Goal: Ask a question: Seek information or help from site administrators or community

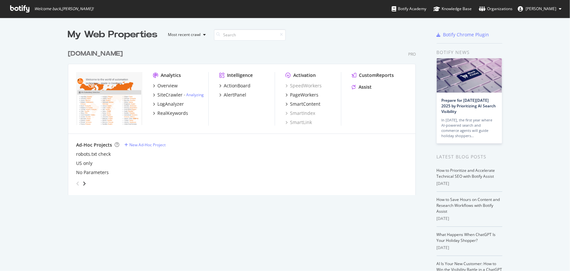
scroll to position [266, 562]
click at [304, 95] on div "PageWorkers" at bounding box center [304, 95] width 28 height 7
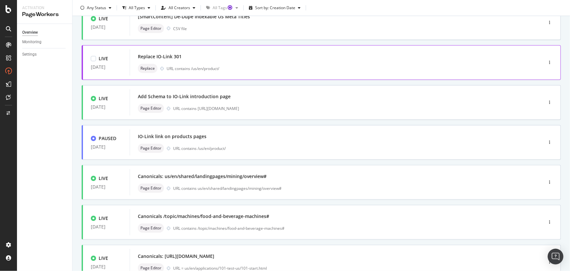
scroll to position [148, 0]
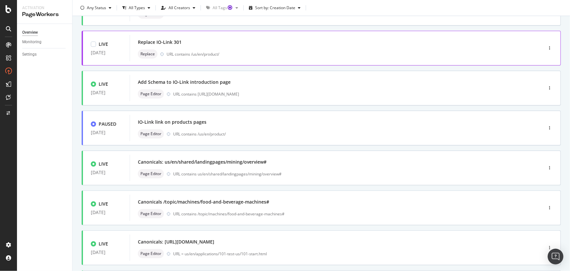
click at [270, 83] on div "DRAFT 05 Sep. 2025 Orphans Link List Draft Page Editor URL contains /us/en/ and…" at bounding box center [321, 117] width 479 height 413
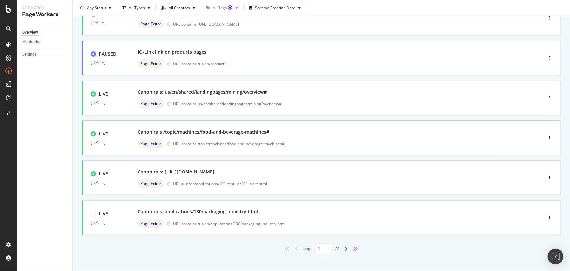
scroll to position [224, 0]
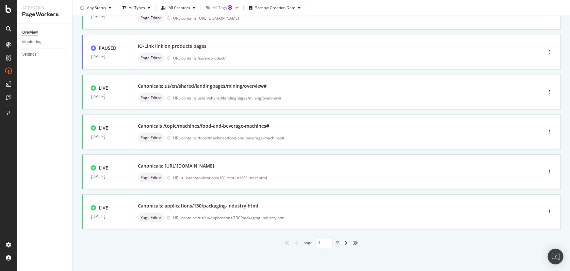
click at [346, 241] on div "angle-right" at bounding box center [346, 242] width 8 height 10
type input "2"
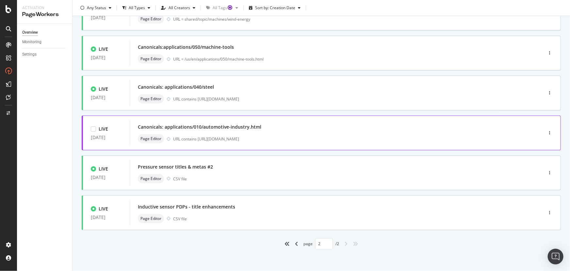
scroll to position [65, 0]
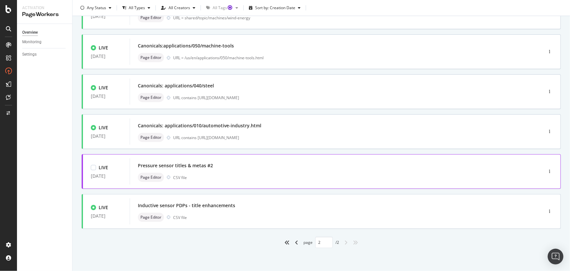
click at [244, 170] on div "Pressure sensor titles & metas #2 Page Editor CSV file" at bounding box center [327, 171] width 378 height 21
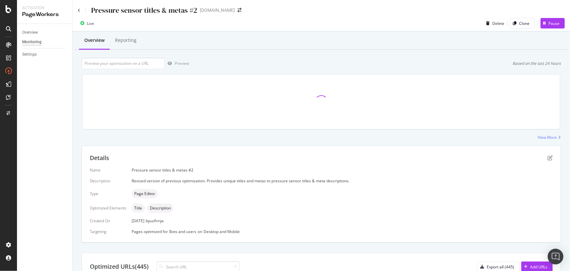
scroll to position [1, 0]
click at [134, 41] on div "Reporting" at bounding box center [126, 39] width 22 height 7
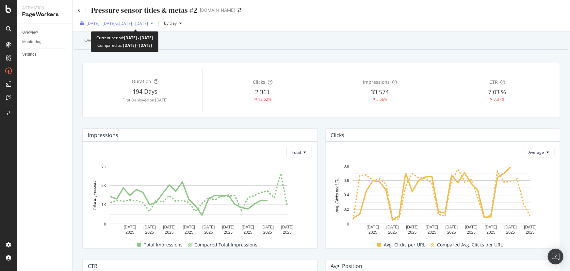
click at [109, 26] on div "2025 Aug. 31st - Sep. 27th vs 2025 Aug. 3rd - Aug. 30th" at bounding box center [117, 23] width 78 height 10
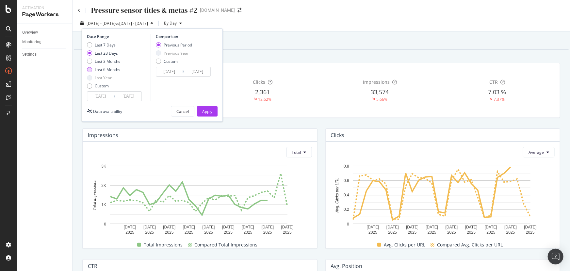
click at [107, 69] on div "Last 6 Months" at bounding box center [107, 70] width 25 height 6
type input "2025/03/28"
click at [176, 113] on button "Cancel" at bounding box center [183, 111] width 24 height 10
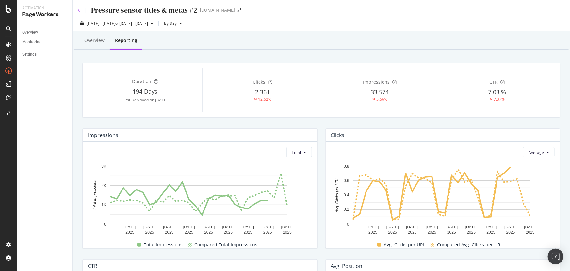
click at [79, 9] on icon at bounding box center [79, 10] width 3 height 4
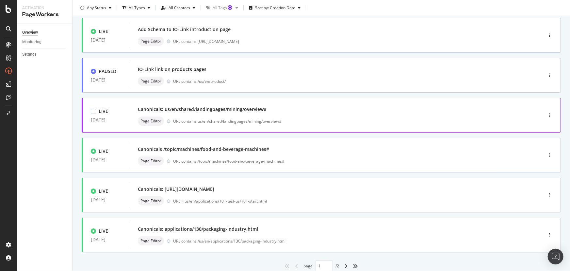
scroll to position [224, 0]
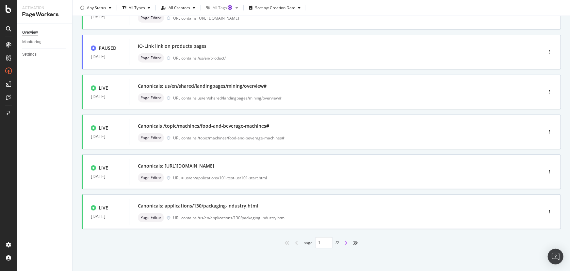
click at [344, 242] on icon "angle-right" at bounding box center [345, 242] width 3 height 5
type input "2"
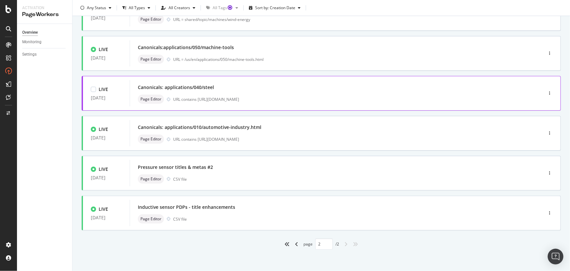
scroll to position [65, 0]
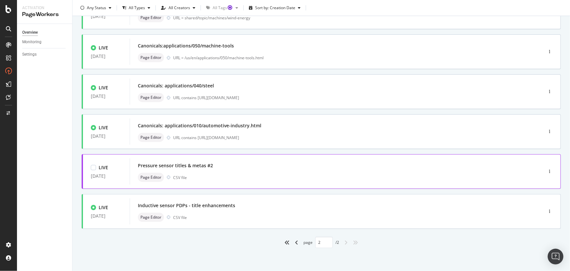
click at [124, 168] on div "LIVE 20 Mar. 2025" at bounding box center [106, 171] width 47 height 20
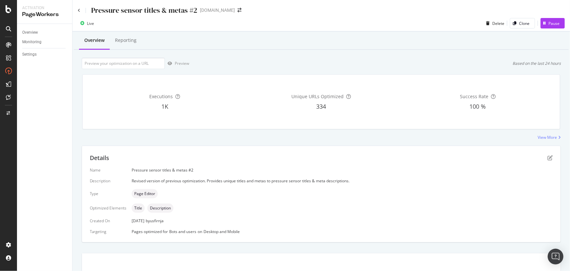
scroll to position [1, 0]
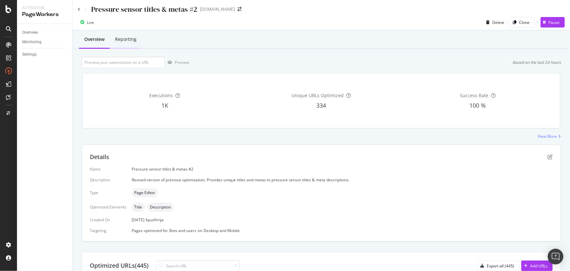
click at [125, 46] on div "Reporting" at bounding box center [126, 40] width 32 height 18
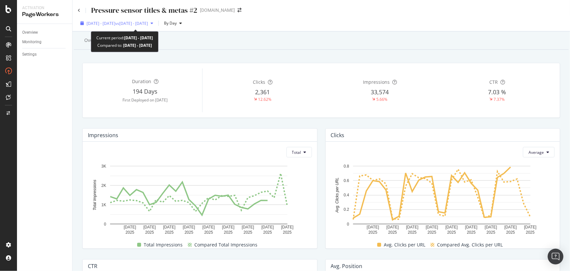
click at [110, 23] on span "2025 Aug. 31st - Sep. 27th" at bounding box center [101, 24] width 29 height 6
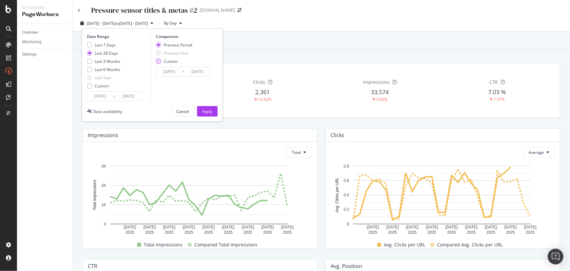
click at [164, 60] on div "Custom" at bounding box center [171, 62] width 14 height 6
click at [169, 72] on input "2025/08/03" at bounding box center [169, 71] width 26 height 9
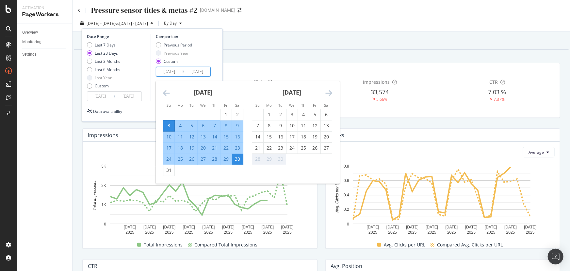
click at [165, 91] on icon "Move backward to switch to the previous month." at bounding box center [166, 93] width 7 height 8
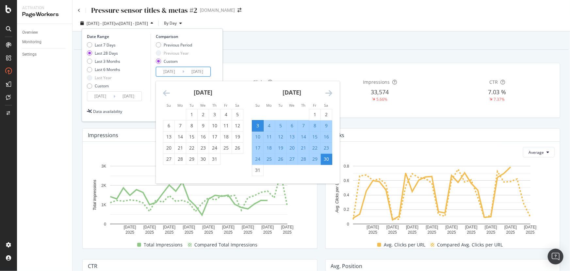
click at [165, 91] on icon "Move backward to switch to the previous month." at bounding box center [166, 93] width 7 height 8
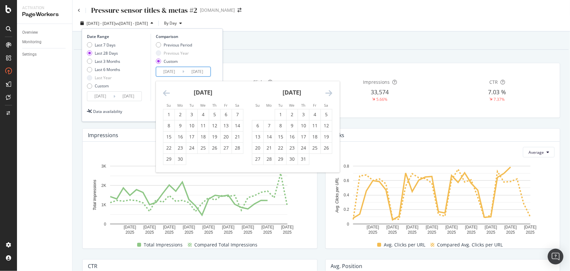
click at [165, 91] on icon "Move backward to switch to the previous month." at bounding box center [166, 93] width 7 height 8
click at [214, 148] on div "20" at bounding box center [214, 147] width 11 height 7
type input "2025/03/20"
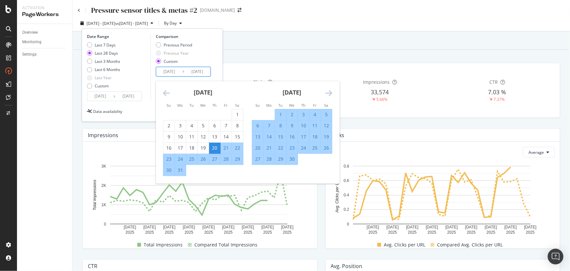
click at [324, 89] on div "April 2025" at bounding box center [292, 95] width 80 height 28
click at [330, 94] on icon "Move forward to switch to the next month." at bounding box center [329, 93] width 7 height 8
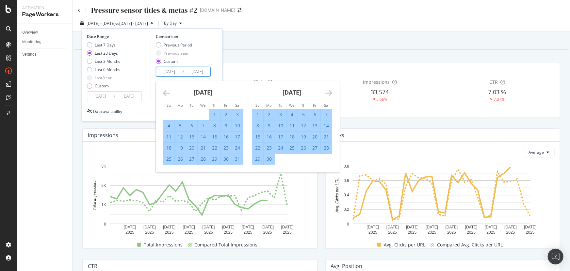
click at [330, 94] on icon "Move forward to switch to the next month." at bounding box center [329, 93] width 7 height 8
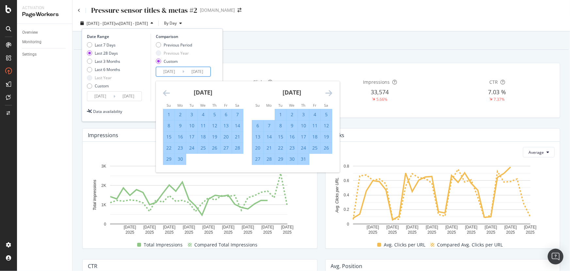
click at [330, 94] on icon "Move forward to switch to the next month." at bounding box center [329, 93] width 7 height 8
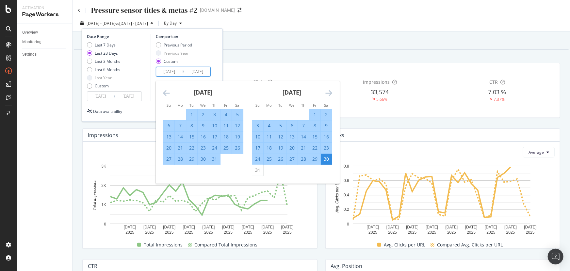
click at [330, 94] on icon "Move forward to switch to the next month." at bounding box center [329, 93] width 7 height 8
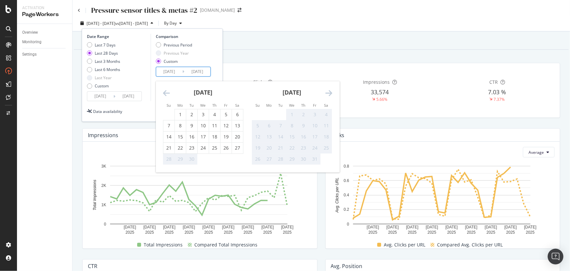
click at [330, 94] on icon "Move forward to switch to the next month." at bounding box center [329, 93] width 7 height 8
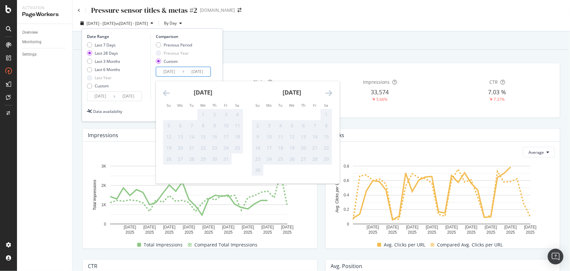
click at [166, 94] on icon "Move backward to switch to the previous month." at bounding box center [166, 93] width 7 height 8
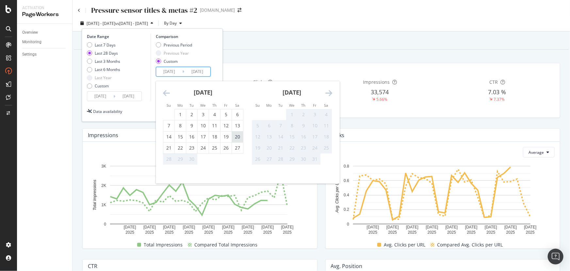
click at [239, 138] on div "20" at bounding box center [237, 136] width 11 height 7
type input "2025/09/20"
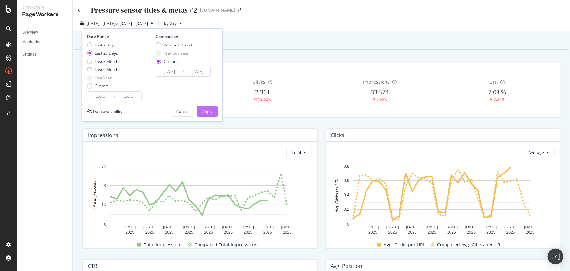
click at [211, 112] on div "Apply" at bounding box center [207, 112] width 10 height 6
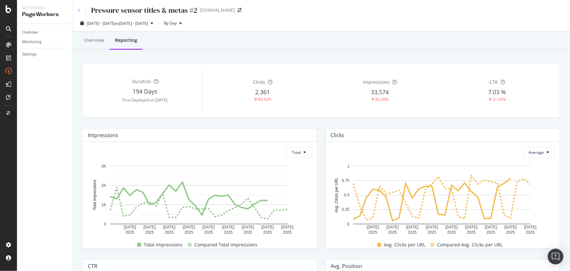
click at [78, 11] on icon at bounding box center [79, 10] width 3 height 4
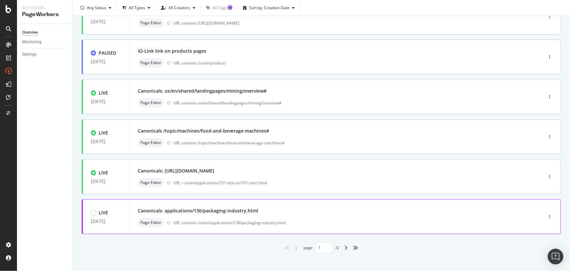
scroll to position [224, 0]
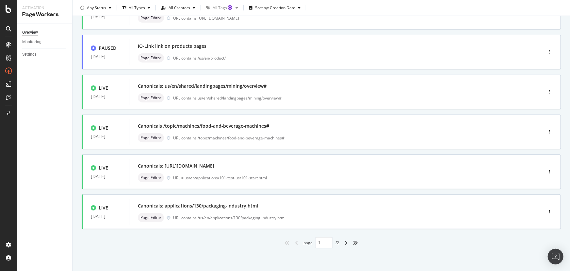
click at [347, 241] on div "angle-right" at bounding box center [346, 242] width 8 height 10
type input "2"
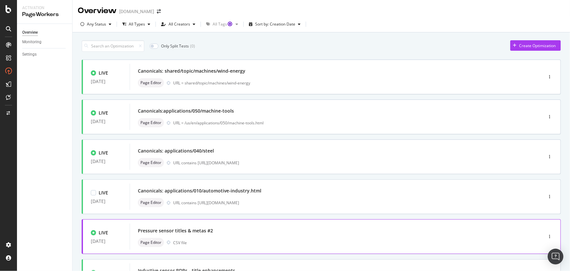
scroll to position [65, 0]
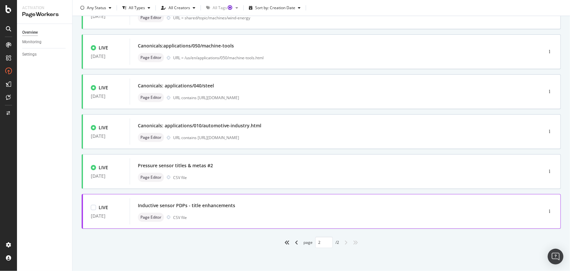
click at [197, 204] on div "Inductive sensor PDPs - title enhancements" at bounding box center [186, 205] width 97 height 7
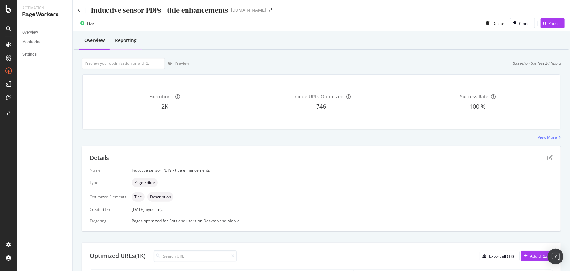
click at [125, 39] on div "Reporting" at bounding box center [126, 40] width 22 height 7
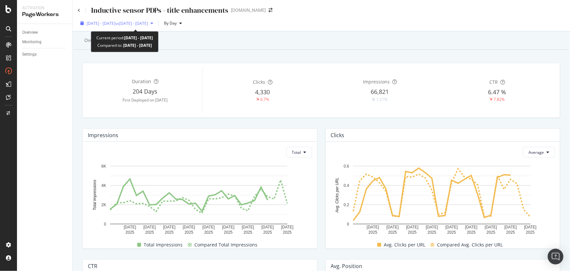
click at [115, 24] on span "2025 Aug. 31st - Sep. 27th" at bounding box center [101, 24] width 29 height 6
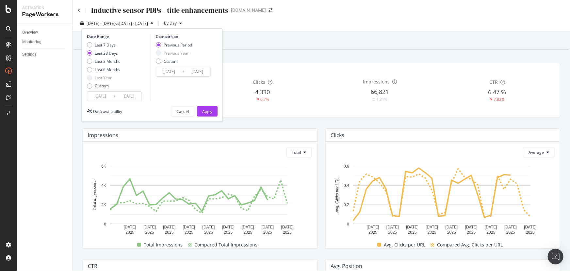
click at [193, 72] on input "2025/08/30" at bounding box center [197, 71] width 26 height 9
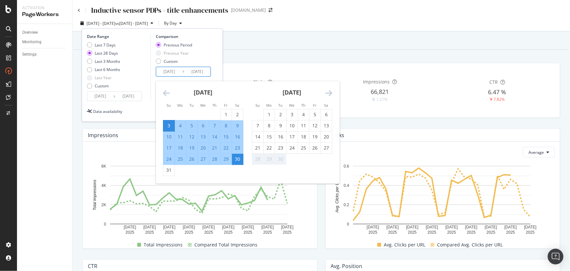
click at [163, 94] on icon "Move backward to switch to the previous month." at bounding box center [166, 93] width 7 height 8
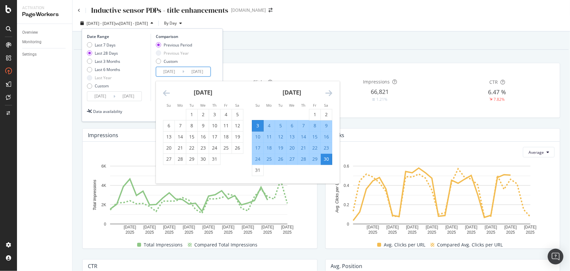
click at [161, 95] on div "July 2025 1 2 3 4 5 6 7 8 9 10 11 12 13 14 15 16 17 18 19 20 21 22 23 24 25 26 …" at bounding box center [203, 123] width 89 height 84
click at [163, 93] on icon "Move backward to switch to the previous month." at bounding box center [166, 93] width 7 height 8
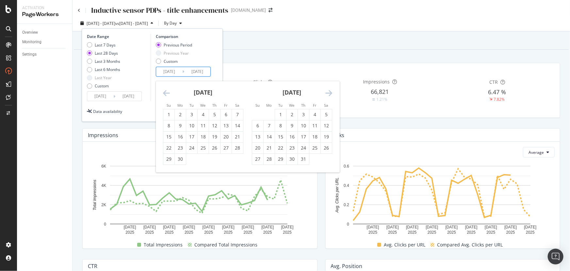
click at [163, 93] on icon "Move backward to switch to the previous month." at bounding box center [166, 93] width 7 height 8
click at [239, 116] on div "1" at bounding box center [237, 114] width 11 height 7
type input "2025/03/01"
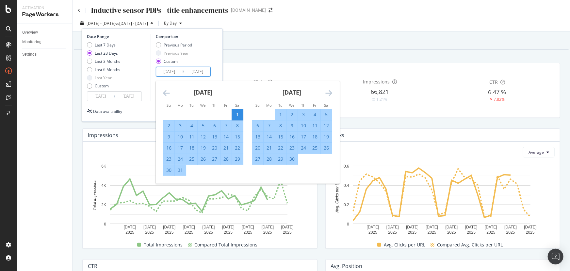
click at [327, 93] on icon "Move forward to switch to the next month." at bounding box center [329, 93] width 7 height 8
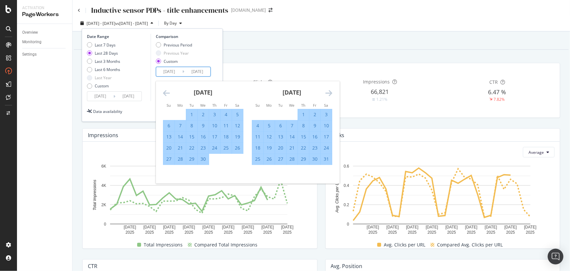
click at [327, 159] on div "31" at bounding box center [326, 159] width 11 height 7
type input "2025/05/31"
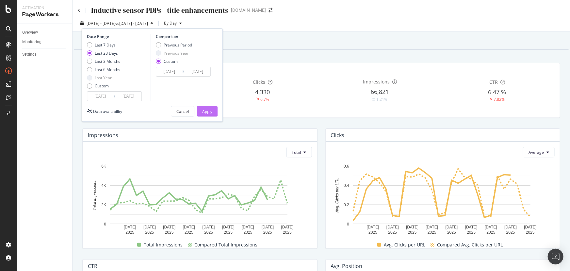
click at [211, 115] on div "Apply" at bounding box center [207, 111] width 10 height 10
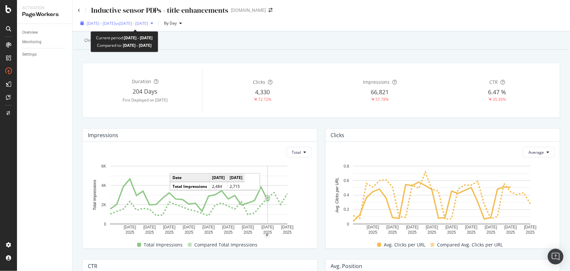
click at [115, 23] on span "2025 Aug. 31st - Sep. 27th" at bounding box center [101, 24] width 29 height 6
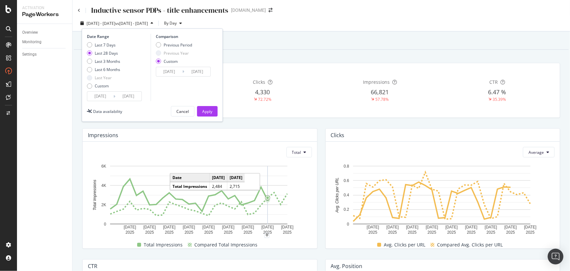
click at [194, 71] on input "2025/05/31" at bounding box center [197, 71] width 26 height 9
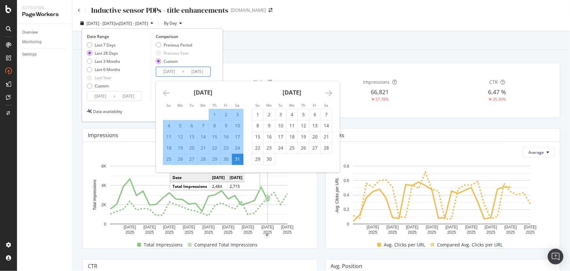
click at [331, 92] on icon "Move forward to switch to the next month." at bounding box center [329, 93] width 7 height 8
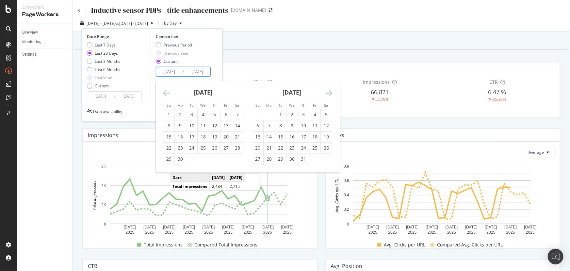
click at [331, 92] on icon "Move forward to switch to the next month." at bounding box center [329, 93] width 7 height 8
click at [95, 87] on div "Custom" at bounding box center [102, 86] width 14 height 6
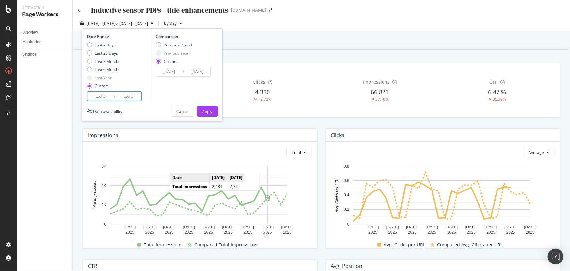
click at [104, 96] on input "2025/08/31" at bounding box center [100, 96] width 26 height 9
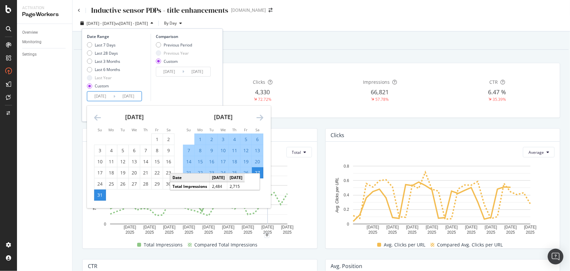
click at [101, 98] on input "2025/08/31" at bounding box center [100, 96] width 26 height 9
click at [101, 116] on div "August 2025" at bounding box center [134, 120] width 80 height 28
click at [98, 117] on icon "Move backward to switch to the previous month." at bounding box center [97, 117] width 7 height 8
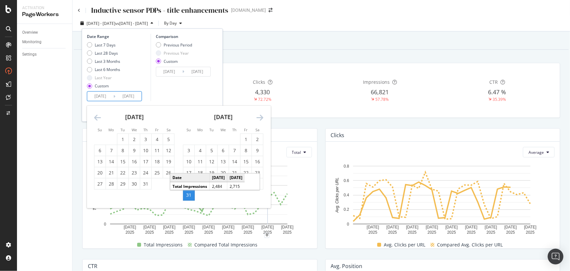
click at [98, 117] on icon "Move backward to switch to the previous month." at bounding box center [97, 117] width 7 height 8
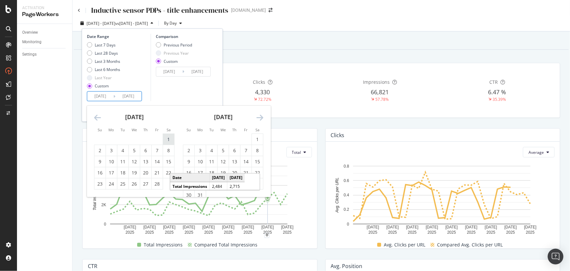
click at [167, 137] on div "1" at bounding box center [168, 139] width 11 height 7
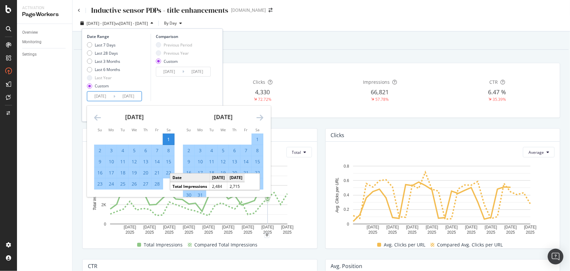
type input "2025/02/01"
click at [260, 117] on icon "Move forward to switch to the next month." at bounding box center [260, 117] width 7 height 8
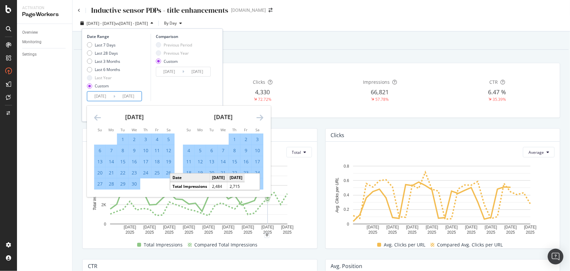
click at [260, 117] on icon "Move forward to switch to the next month." at bounding box center [260, 117] width 7 height 8
click at [260, 118] on icon "Move forward to switch to the next month." at bounding box center [260, 117] width 7 height 8
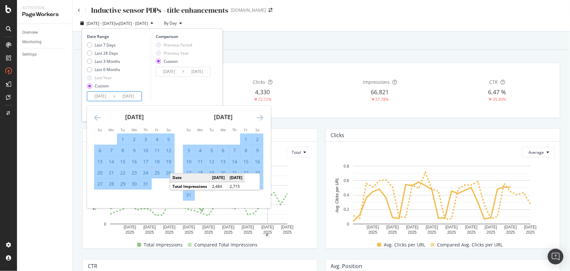
click at [255, 170] on div "23" at bounding box center [257, 172] width 11 height 7
type input "2025/08/23"
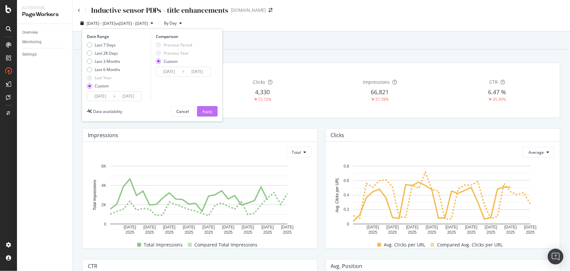
click at [215, 112] on button "Apply" at bounding box center [207, 111] width 21 height 10
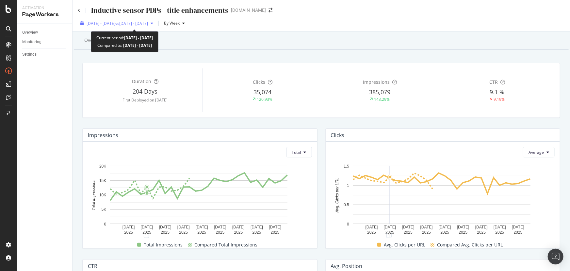
click at [136, 22] on span "vs 2025 Mar. 1st - May. 31st" at bounding box center [131, 24] width 33 height 6
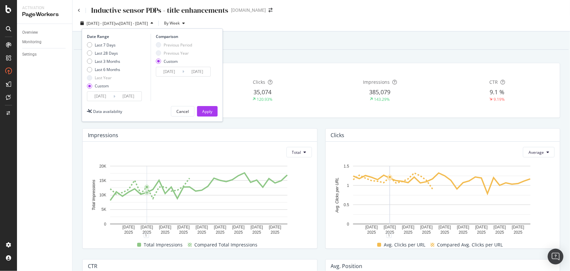
click at [170, 70] on input "2025/03/01" at bounding box center [169, 71] width 26 height 9
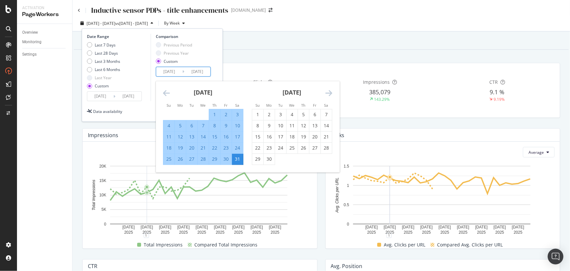
click at [163, 92] on icon "Move backward to switch to the previous month." at bounding box center [166, 93] width 7 height 8
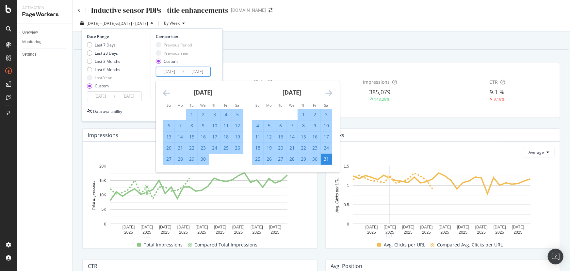
click at [163, 92] on icon "Move backward to switch to the previous month." at bounding box center [166, 93] width 7 height 8
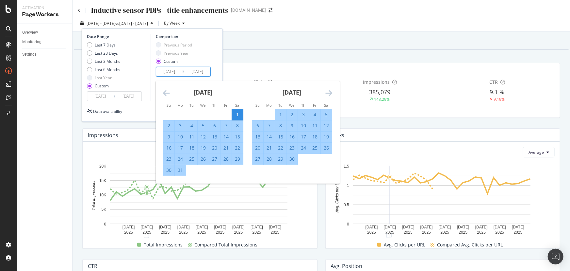
click at [163, 92] on icon "Move backward to switch to the previous month." at bounding box center [166, 93] width 7 height 8
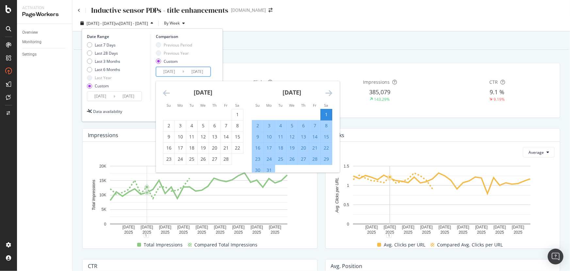
click at [163, 92] on icon "Move backward to switch to the previous month." at bounding box center [166, 93] width 7 height 8
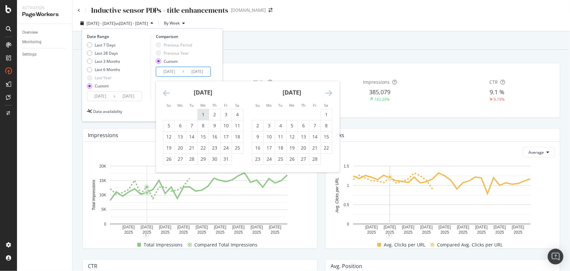
click at [200, 114] on div "1" at bounding box center [203, 114] width 11 height 7
type input "2025/01/01"
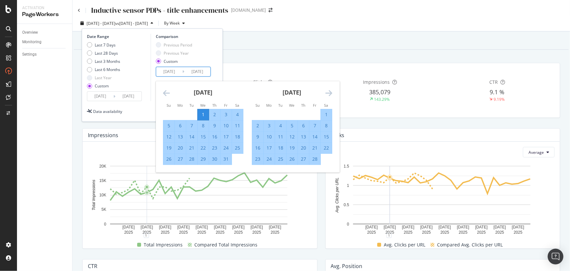
click at [330, 92] on icon "Move forward to switch to the next month." at bounding box center [329, 93] width 7 height 8
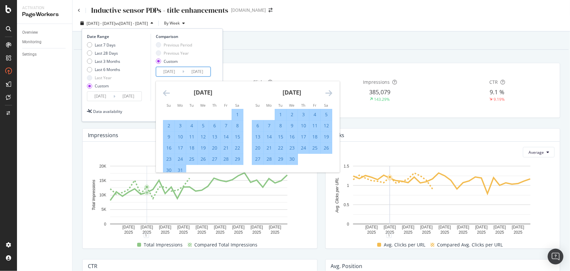
click at [201, 72] on input "2025/05/31" at bounding box center [197, 71] width 26 height 9
click at [334, 94] on div "April 2025 1 2 3 4 5 6 7 8 9 10 11 12 13 14 15 16 17 18 19 20 21 22 23 24 25 26…" at bounding box center [292, 123] width 89 height 84
click at [329, 94] on icon "Move forward to switch to the next month." at bounding box center [329, 93] width 7 height 8
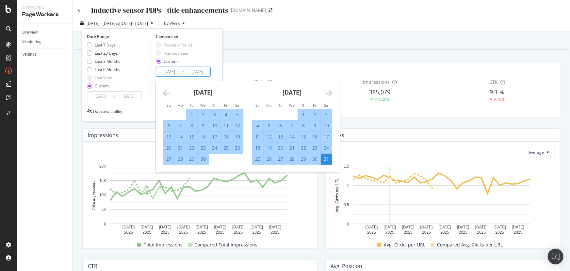
click at [329, 94] on icon "Move forward to switch to the next month." at bounding box center [329, 93] width 7 height 8
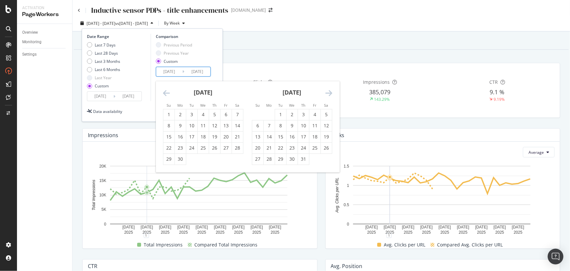
click at [329, 94] on icon "Move forward to switch to the next month." at bounding box center [329, 93] width 7 height 8
click at [323, 136] on div "16" at bounding box center [326, 136] width 11 height 7
type input "2025/08/16"
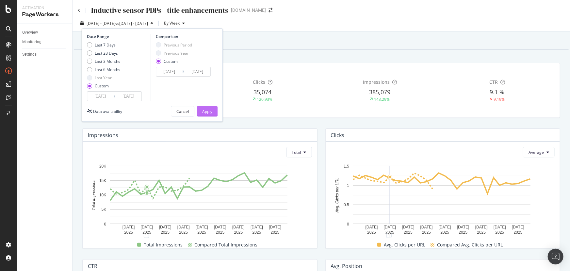
click at [207, 111] on div "Apply" at bounding box center [207, 112] width 10 height 6
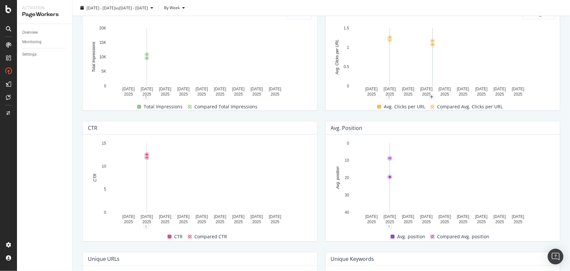
scroll to position [119, 0]
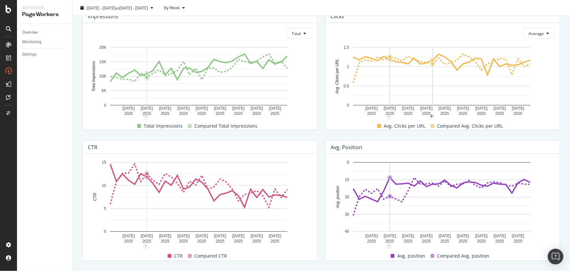
click at [81, 39] on div "Impressions Total 17 Feb. 2025 10 Mar. 2025 31 Mar. 2025 21 Apr. 2025 12 May. 2…" at bounding box center [199, 69] width 243 height 131
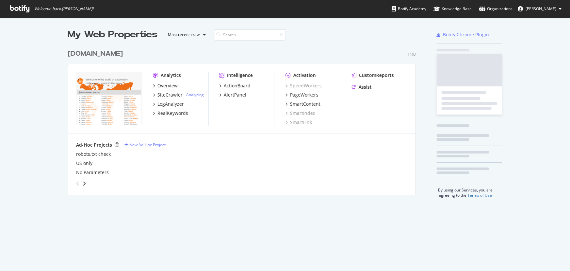
scroll to position [149, 349]
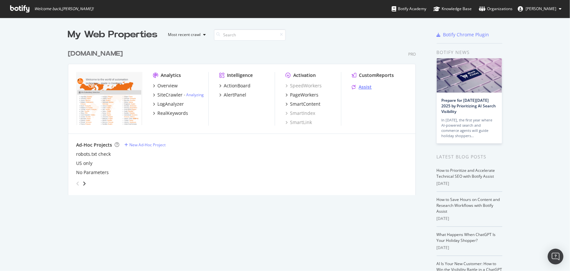
click at [362, 84] on div "Assist" at bounding box center [365, 87] width 13 height 7
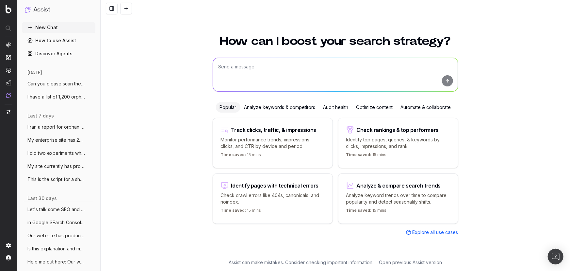
click at [362, 84] on textarea at bounding box center [335, 74] width 245 height 33
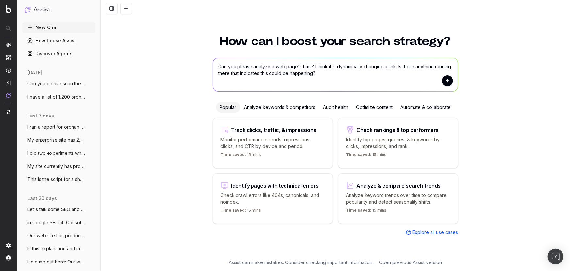
paste textarea "https://www.ifm.com/us/en/category/200_020_030_010_010"
type textarea "Can you please analyze a web page's html? I think it is dynamically changing a …"
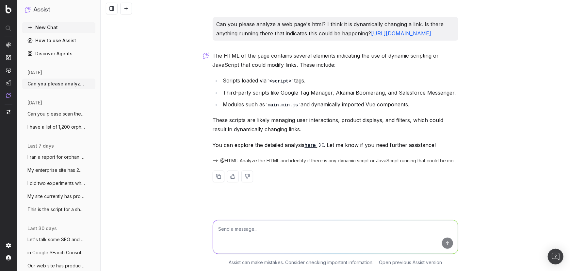
click at [320, 147] on icon at bounding box center [321, 144] width 5 height 5
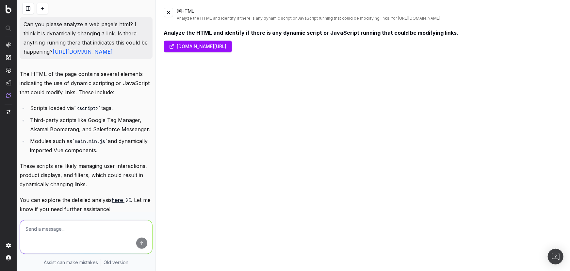
click at [232, 44] on link "www.ifm.com/us/en/category/200_020_030_010_010" at bounding box center [198, 47] width 68 height 12
click at [78, 227] on textarea at bounding box center [86, 236] width 132 height 33
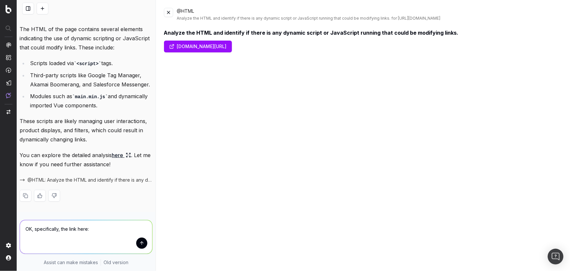
paste textarea "Magmeters for water based media ifm's SM mag flowmeter is designed to accuratel…"
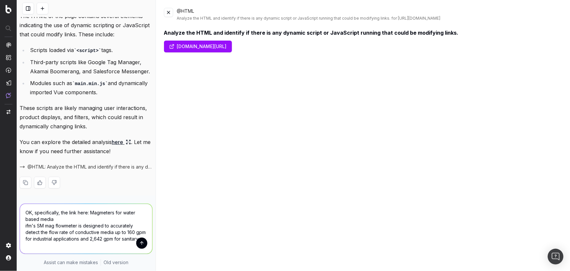
click at [77, 220] on textarea "OK, specifically, the link here: Magmeters for water based media ifm's SM mag f…" at bounding box center [86, 229] width 132 height 50
drag, startPoint x: 71, startPoint y: 243, endPoint x: 67, endPoint y: 227, distance: 16.4
click at [67, 227] on textarea "OK, specifically, the link here: Magmeters for water based media *ifm's SM mag …" at bounding box center [86, 229] width 132 height 50
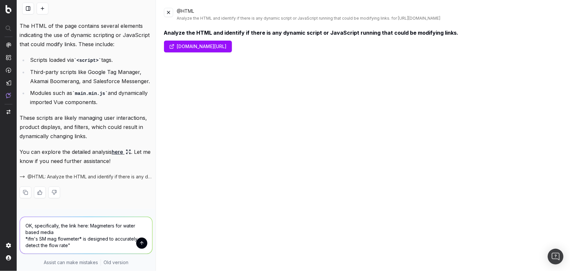
click at [92, 220] on textarea "OK, specifically, the link here: Magmeters for water based media *ifm's SM mag …" at bounding box center [86, 235] width 132 height 37
click at [88, 243] on textarea "OK, specifically, the link here: "Magmeters for water based media *ifm's SM mag…" at bounding box center [86, 235] width 132 height 37
click at [86, 242] on textarea "OK, specifically, the link here: "Magmeters for water based media *ifm's SM mag…" at bounding box center [86, 235] width 132 height 37
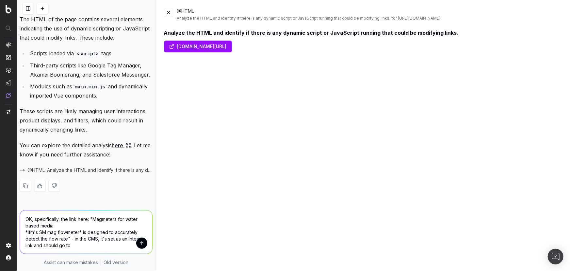
paste textarea "/us/learn-more/flow/magnetic-flow-meter"
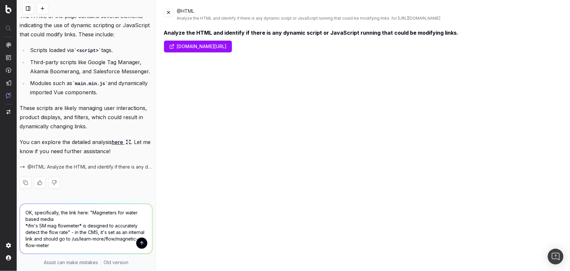
click at [89, 233] on textarea "OK, specifically, the link here: "Magmeters for water based media *ifm's SM mag…" at bounding box center [86, 229] width 132 height 50
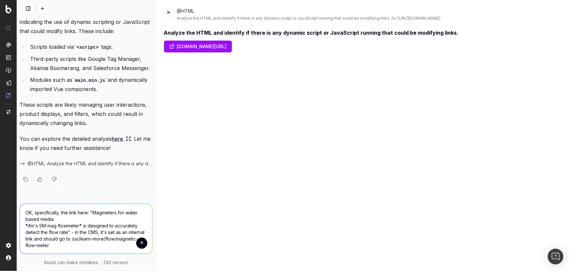
scroll to position [74, 0]
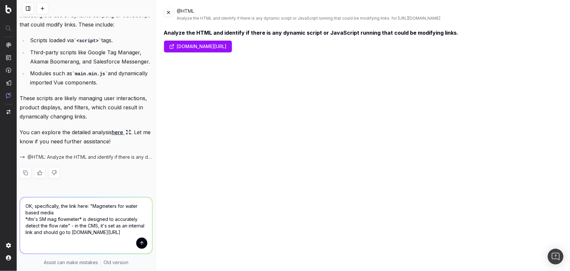
click at [98, 239] on textarea "OK, specifically, the link here: "Magmeters for water based media *ifm's SM mag…" at bounding box center [86, 225] width 132 height 56
click at [92, 236] on textarea "OK, specifically, the link here: "Magmeters for water based media *ifm's SM mag…" at bounding box center [86, 225] width 132 height 56
paste textarea "Magmeters for water based media ifm's SM mag flowmeter is designed to accuratel…"
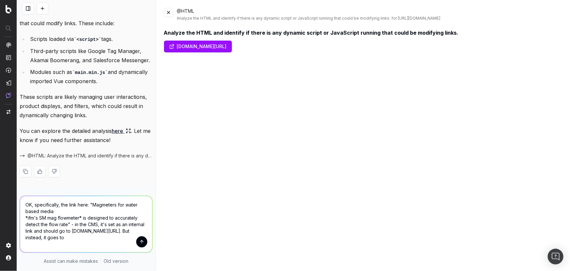
scroll to position [0, 0]
click at [110, 239] on textarea "OK, specifically, the link here: "Magmeters for water based media *ifm's SM mag…" at bounding box center [86, 225] width 132 height 56
paste textarea "https://www.ifm.com/us/en/category/magnetic-flow-meter"
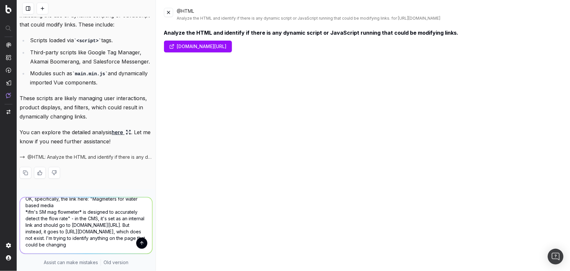
scroll to position [26, 0]
type textarea "OK, specifically, the link here: "Magmeters for water based media *ifm's SM mag…"
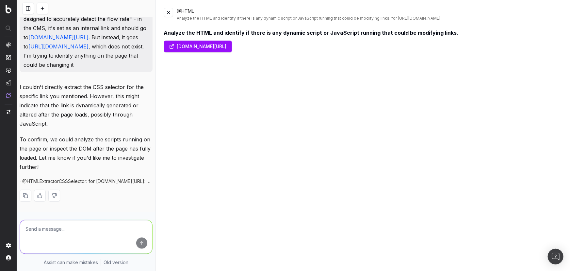
scroll to position [311, 0]
click at [99, 229] on textarea at bounding box center [86, 236] width 132 height 33
type textarea "yes please investigate further"
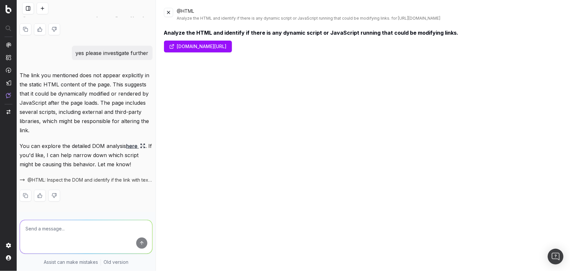
scroll to position [465, 0]
click at [135, 150] on link "here" at bounding box center [135, 145] width 19 height 9
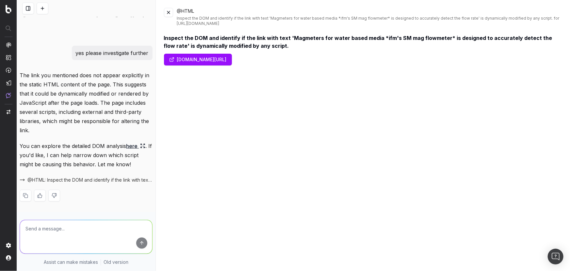
click at [81, 228] on textarea at bounding box center [86, 236] width 132 height 33
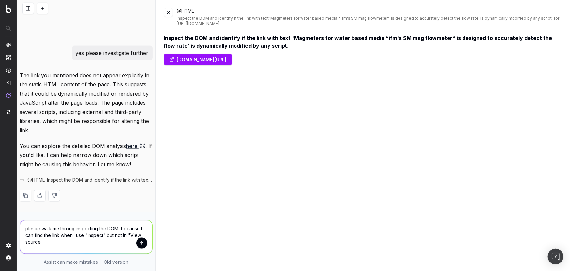
type textarea "plesae walk me throug inspecting the DOM, because I can find the link when I us…"
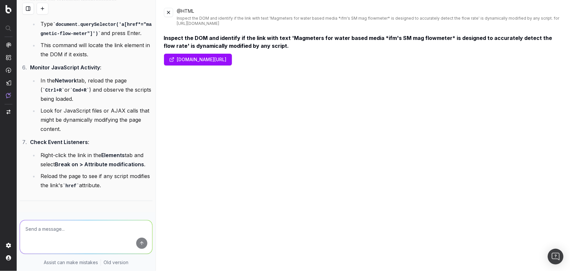
scroll to position [1000, 0]
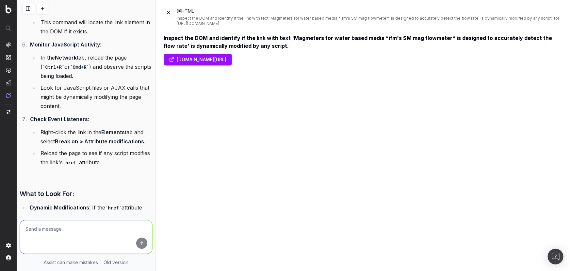
drag, startPoint x: 78, startPoint y: 79, endPoint x: 39, endPoint y: 72, distance: 39.8
click at [39, 15] on li "Type document.querySelector('a[href*="magnetic-flow-meter"]') and press Enter." at bounding box center [96, 5] width 114 height 19
copy li "document.querySelector('a[href*="magnetic-flow-meter"]')"
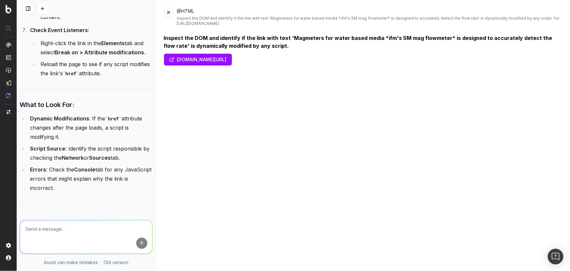
scroll to position [1089, 0]
click at [101, 230] on textarea at bounding box center [86, 236] width 132 height 33
type textarea "Tell me about the error "Bad request" on a link"
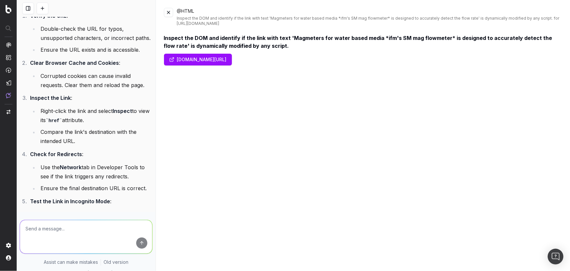
scroll to position [1794, 0]
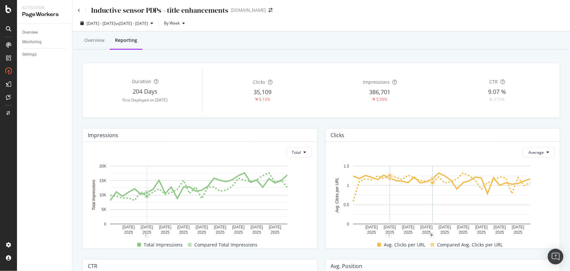
scroll to position [119, 0]
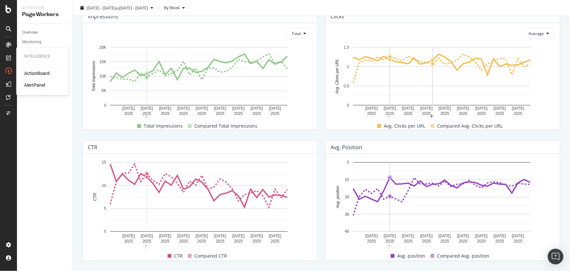
click at [33, 84] on div "AlertPanel" at bounding box center [34, 85] width 21 height 7
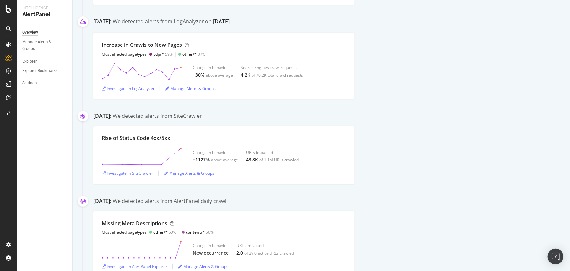
scroll to position [267, 0]
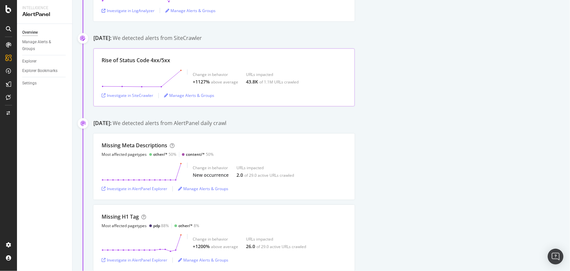
click at [152, 63] on div "Rise of Status Code 4xx/5xx" at bounding box center [136, 61] width 69 height 8
click at [138, 93] on div "Investigate in SiteCrawler" at bounding box center [128, 95] width 52 height 6
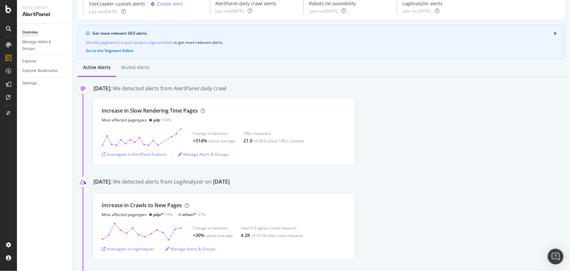
scroll to position [0, 0]
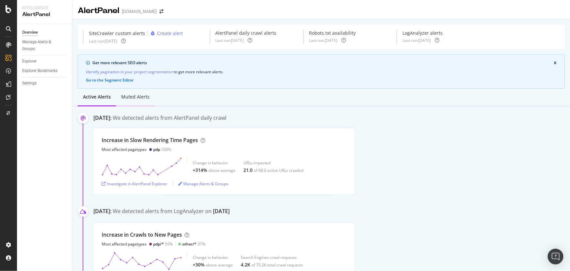
click at [126, 96] on div "Muted alerts" at bounding box center [135, 96] width 28 height 7
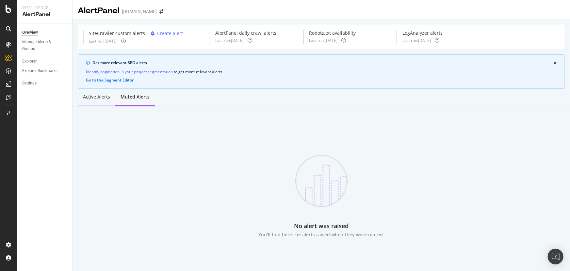
click at [98, 97] on div "Active alerts" at bounding box center [96, 96] width 27 height 7
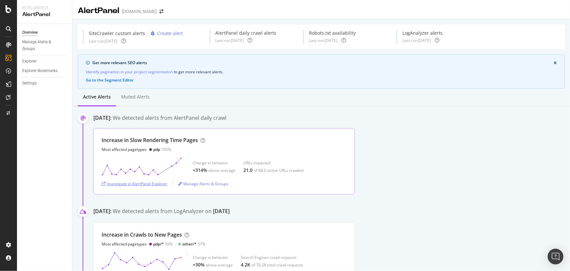
click at [141, 178] on div "Investigate in AlertPanel Explorer" at bounding box center [135, 183] width 66 height 10
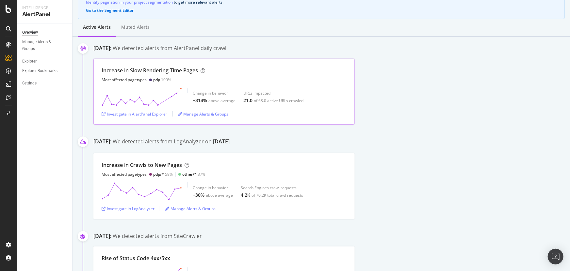
scroll to position [89, 0]
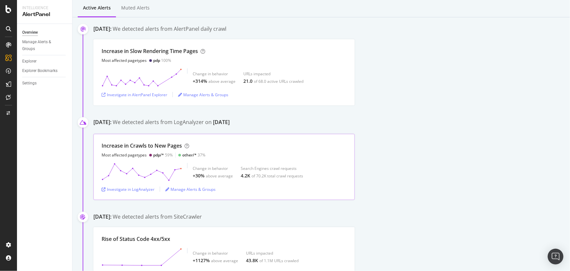
click at [157, 145] on div "Increase in Crawls to New Pages" at bounding box center [142, 146] width 80 height 8
click at [126, 185] on div "Investigate in LogAnalyzer" at bounding box center [128, 189] width 53 height 10
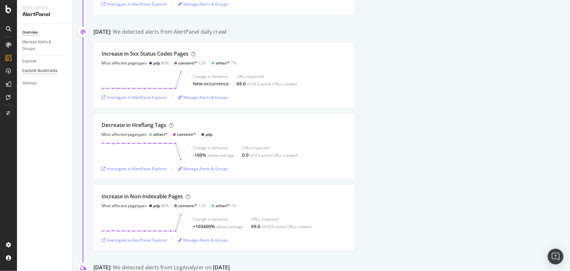
scroll to position [386, 0]
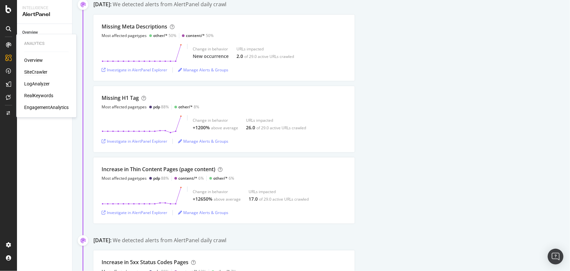
click at [36, 71] on div "SiteCrawler" at bounding box center [35, 72] width 23 height 7
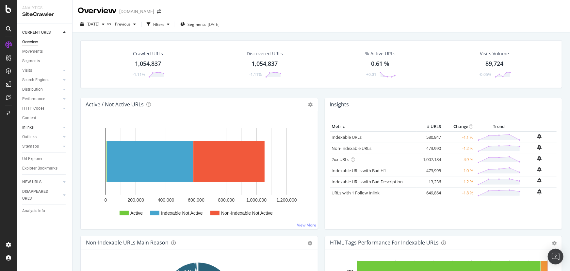
click at [43, 126] on link "Inlinks" at bounding box center [41, 127] width 39 height 7
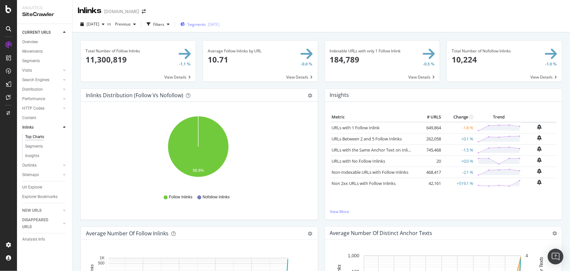
click at [206, 25] on span "Segments" at bounding box center [197, 25] width 18 height 6
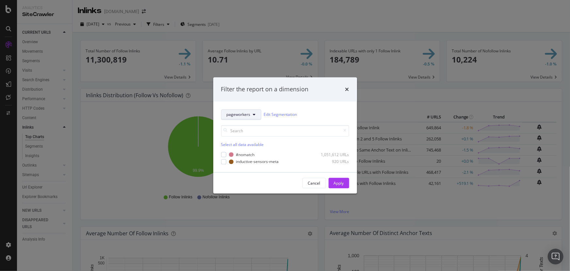
click at [244, 114] on span "pageworkers" at bounding box center [239, 115] width 24 height 6
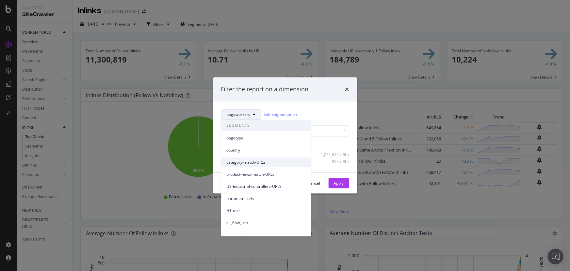
click at [260, 162] on span "category-match-URLs" at bounding box center [266, 162] width 79 height 6
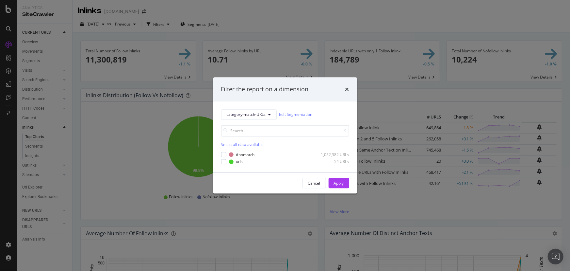
click at [260, 162] on div "modal" at bounding box center [280, 161] width 69 height 4
click at [317, 185] on div "Cancel" at bounding box center [314, 183] width 12 height 6
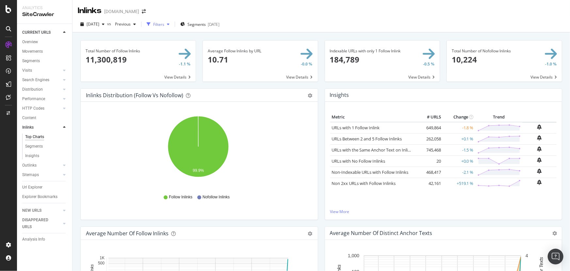
click at [172, 28] on div "Filters" at bounding box center [158, 24] width 28 height 10
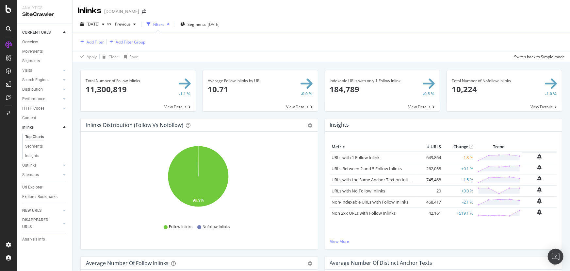
click at [95, 43] on div "Add Filter" at bounding box center [95, 42] width 17 height 6
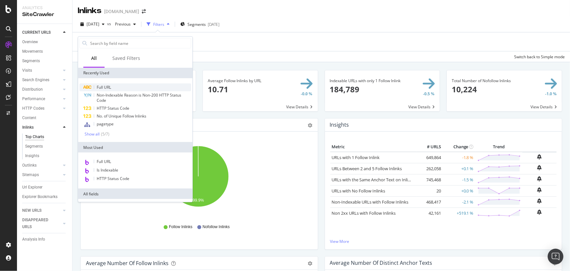
click at [99, 83] on div "Full URL" at bounding box center [135, 87] width 112 height 8
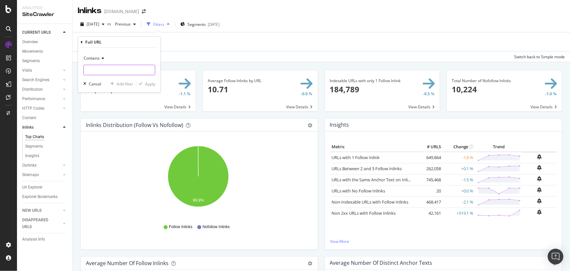
click at [99, 68] on input "text" at bounding box center [119, 70] width 71 height 10
type input "en/category"
click at [144, 81] on div "Apply" at bounding box center [145, 84] width 19 height 6
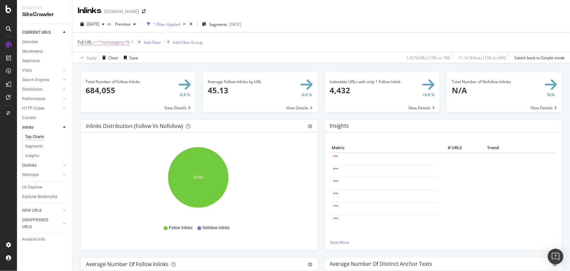
click at [39, 165] on link "Outlinks" at bounding box center [41, 165] width 39 height 7
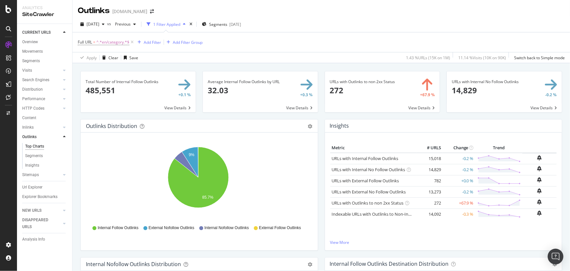
click at [398, 95] on span at bounding box center [382, 91] width 115 height 41
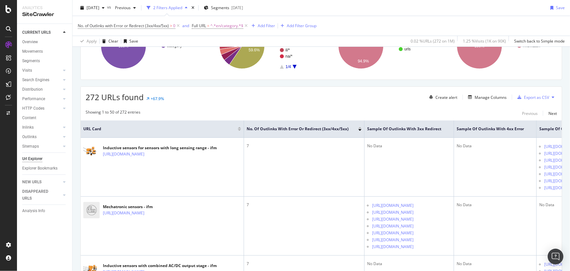
scroll to position [89, 0]
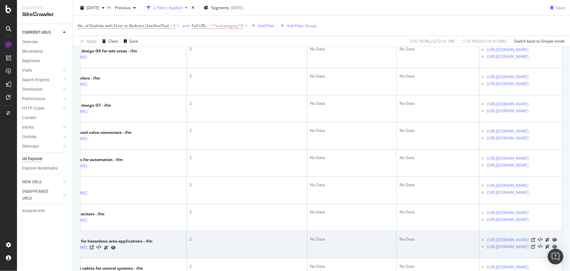
scroll to position [1409, 0]
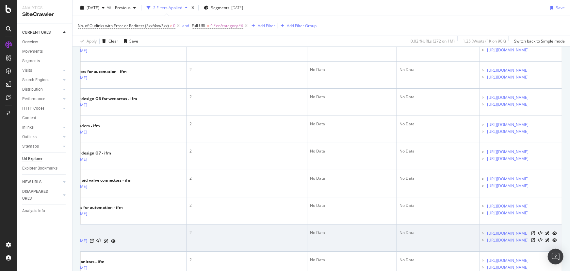
scroll to position [0, 0]
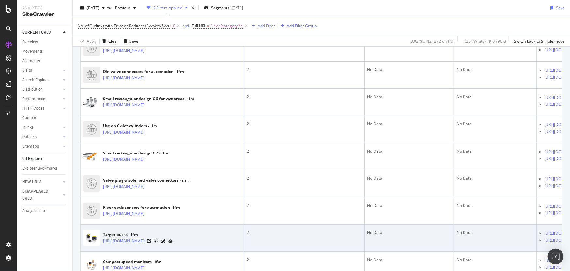
drag, startPoint x: 561, startPoint y: 235, endPoint x: 371, endPoint y: 234, distance: 190.2
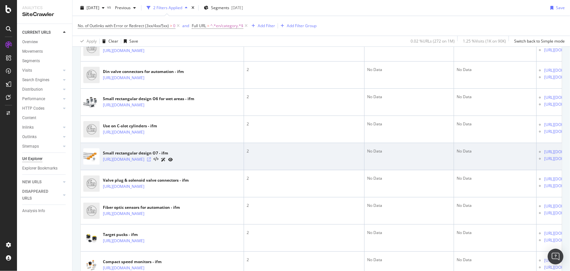
click at [151, 157] on icon at bounding box center [149, 159] width 4 height 4
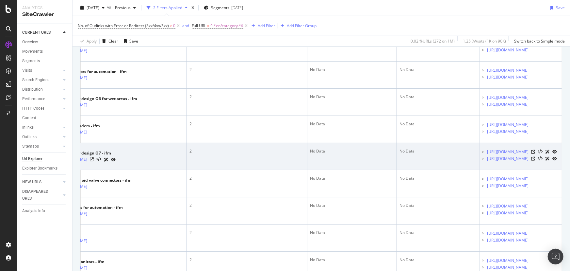
scroll to position [0, 195]
drag, startPoint x: 327, startPoint y: 164, endPoint x: 447, endPoint y: 163, distance: 120.0
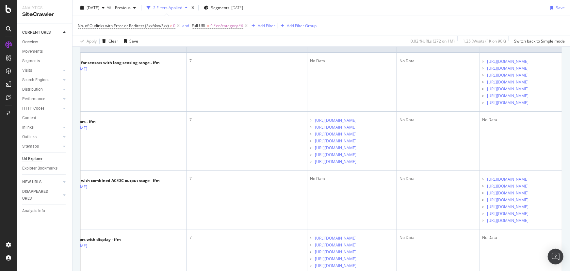
scroll to position [161, 0]
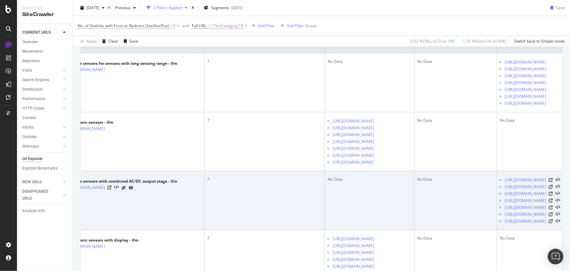
drag, startPoint x: 199, startPoint y: 199, endPoint x: 126, endPoint y: 198, distance: 73.9
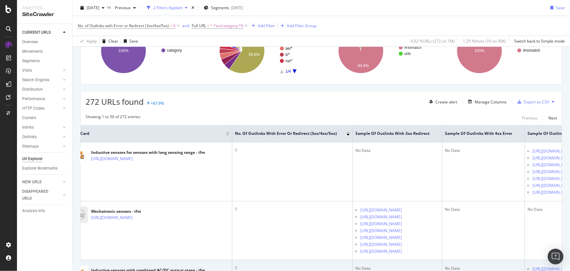
scroll to position [0, 0]
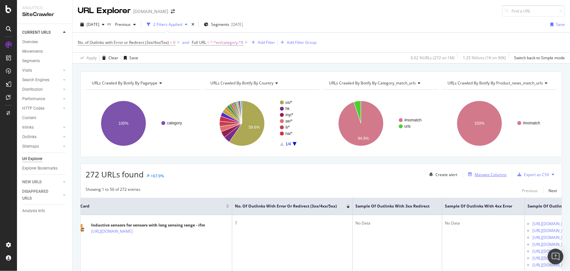
click at [490, 176] on div "Manage Columns" at bounding box center [491, 175] width 32 height 6
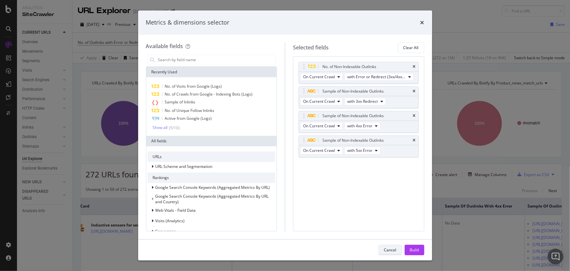
click at [389, 252] on div "Cancel" at bounding box center [390, 250] width 12 height 6
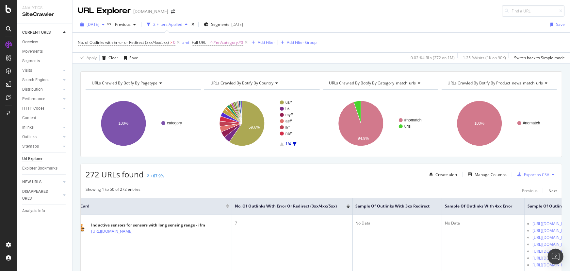
click at [95, 22] on span "2025 Sep. 22nd" at bounding box center [93, 25] width 13 height 6
click at [107, 78] on div "2025 Aug. 18th" at bounding box center [104, 79] width 35 height 6
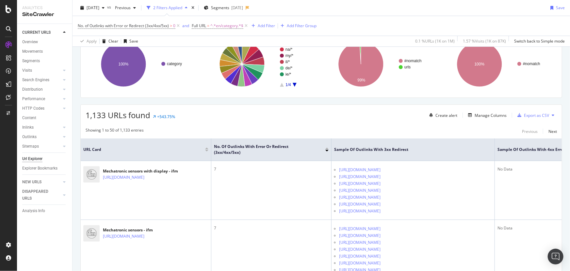
scroll to position [0, 28]
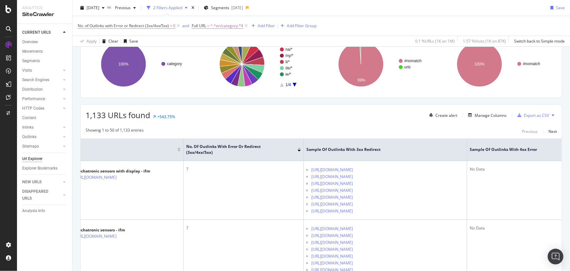
drag, startPoint x: 393, startPoint y: 156, endPoint x: 444, endPoint y: 156, distance: 51.0
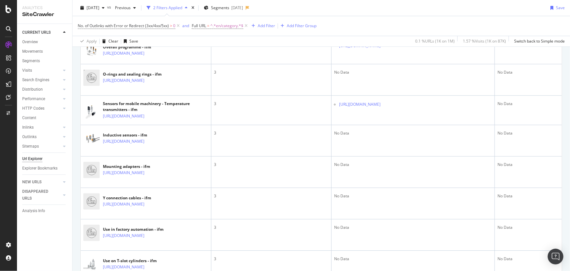
scroll to position [1069, 0]
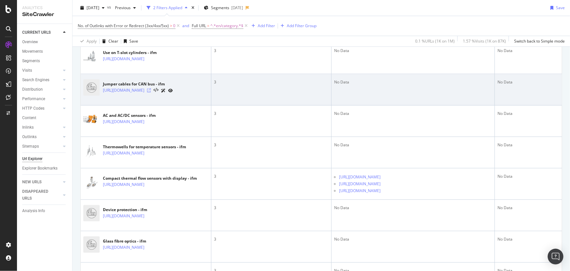
click at [173, 94] on div "https://www.ifm.com/lt/en/category/280_010_020_040" at bounding box center [138, 90] width 70 height 7
click at [151, 92] on icon at bounding box center [149, 90] width 4 height 4
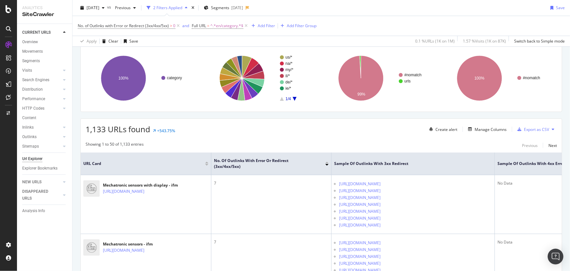
scroll to position [0, 0]
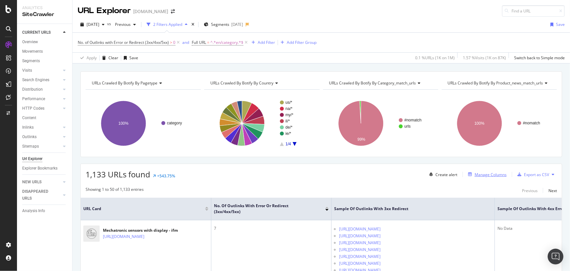
click at [485, 175] on div "Manage Columns" at bounding box center [491, 175] width 32 height 6
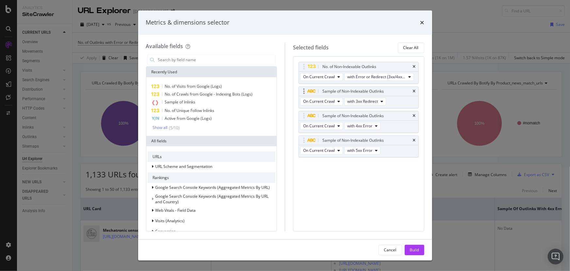
click at [417, 90] on div "Sample of Non-Indexable Outlinks" at bounding box center [359, 91] width 120 height 9
click at [414, 90] on icon "times" at bounding box center [414, 91] width 3 height 4
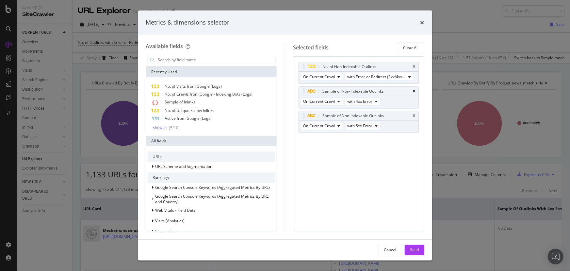
click at [414, 90] on icon "times" at bounding box center [414, 91] width 3 height 4
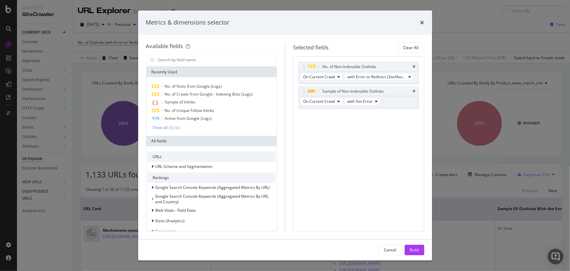
click at [414, 90] on icon "times" at bounding box center [414, 91] width 3 height 4
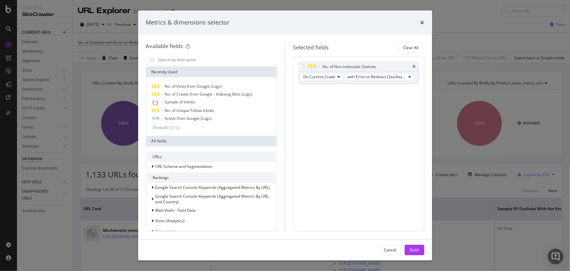
click at [407, 249] on button "Build" at bounding box center [415, 249] width 20 height 10
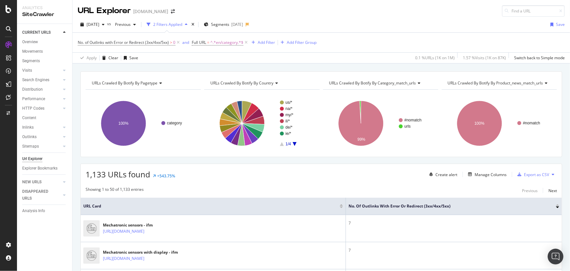
click at [374, 174] on div "1,133 URLs found +543.75% Create alert Manage Columns Export as CSV" at bounding box center [321, 172] width 481 height 16
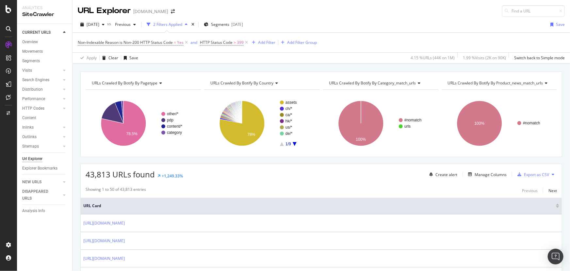
click at [182, 24] on div "2 Filters Applied" at bounding box center [167, 25] width 29 height 6
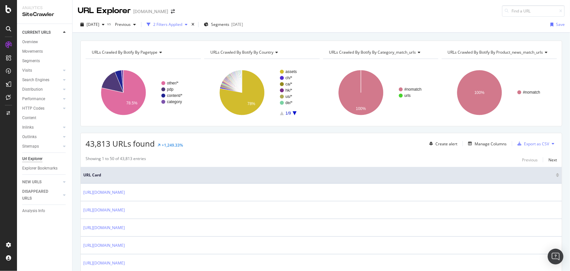
click at [190, 23] on div "button" at bounding box center [186, 25] width 8 height 4
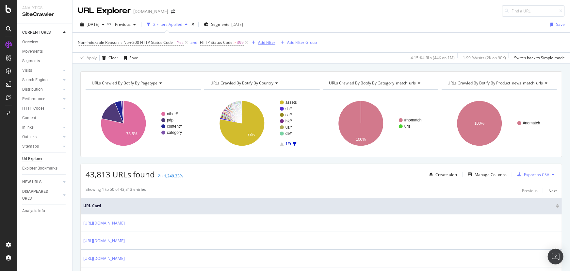
click at [263, 41] on div "Add Filter" at bounding box center [266, 43] width 17 height 6
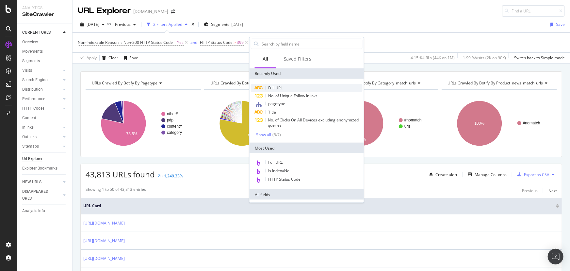
click at [276, 86] on span "Full URL" at bounding box center [275, 88] width 14 height 6
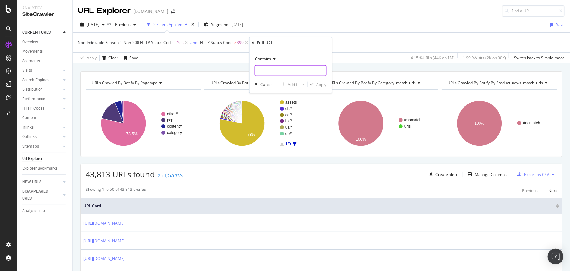
click at [277, 69] on input "text" at bounding box center [290, 70] width 71 height 10
type input "us/category"
click at [324, 85] on div "Apply" at bounding box center [322, 84] width 10 height 6
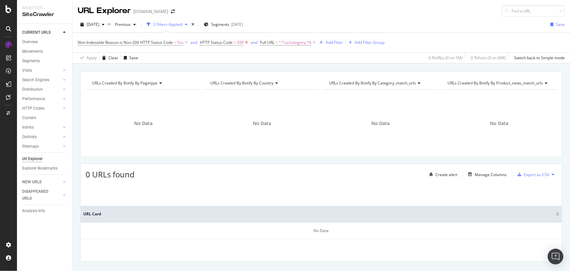
click at [247, 43] on icon at bounding box center [247, 42] width 6 height 7
click at [186, 42] on icon at bounding box center [187, 42] width 6 height 7
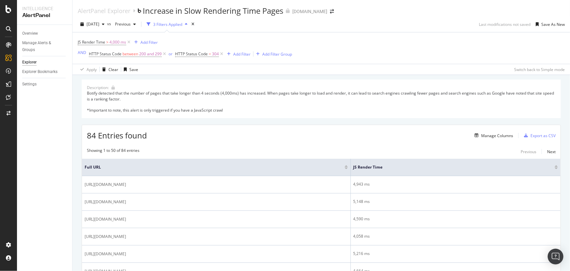
click at [182, 25] on div "3 Filters Applied" at bounding box center [167, 25] width 29 height 6
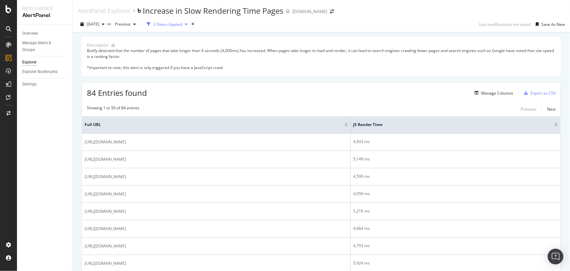
click at [182, 25] on div "3 Filters Applied" at bounding box center [167, 25] width 29 height 6
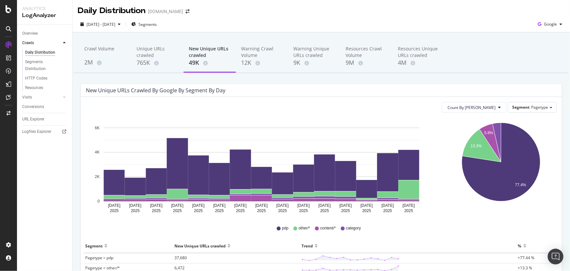
click at [277, 228] on icon at bounding box center [279, 228] width 4 height 4
click at [282, 227] on span "pdp" at bounding box center [285, 228] width 7 height 6
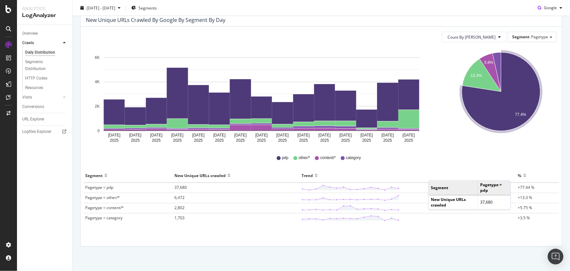
scroll to position [75, 0]
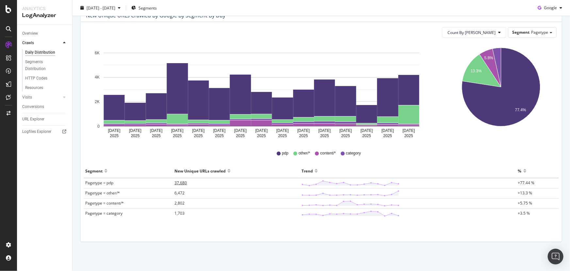
click at [185, 184] on span "37,680" at bounding box center [181, 183] width 12 height 6
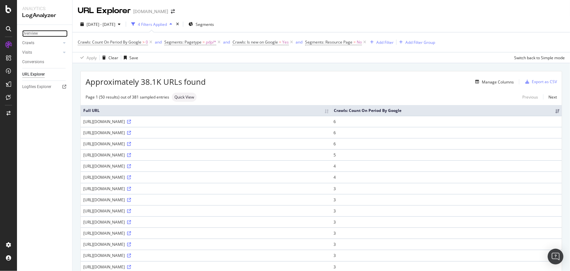
drag, startPoint x: 32, startPoint y: 35, endPoint x: 55, endPoint y: 56, distance: 30.8
click at [32, 35] on div "Overview" at bounding box center [30, 33] width 16 height 7
